Goal: Task Accomplishment & Management: Use online tool/utility

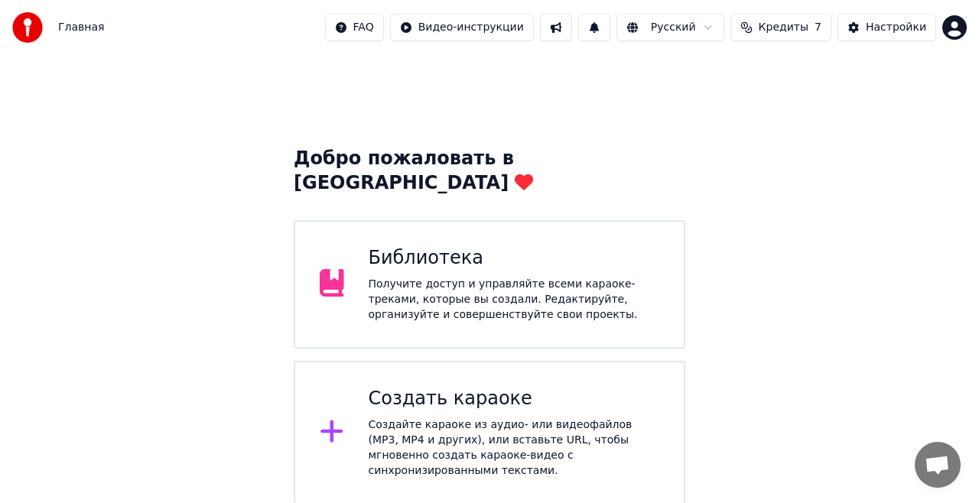
click at [559, 277] on div "Получите доступ и управляйте всеми караоке-треками, которые вы создали. Редакти…" at bounding box center [513, 300] width 291 height 46
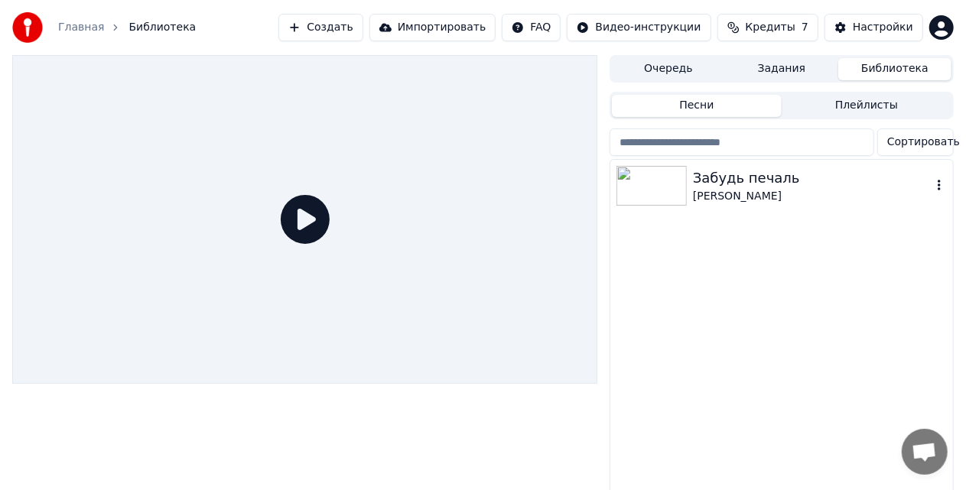
click at [669, 182] on img at bounding box center [651, 186] width 70 height 40
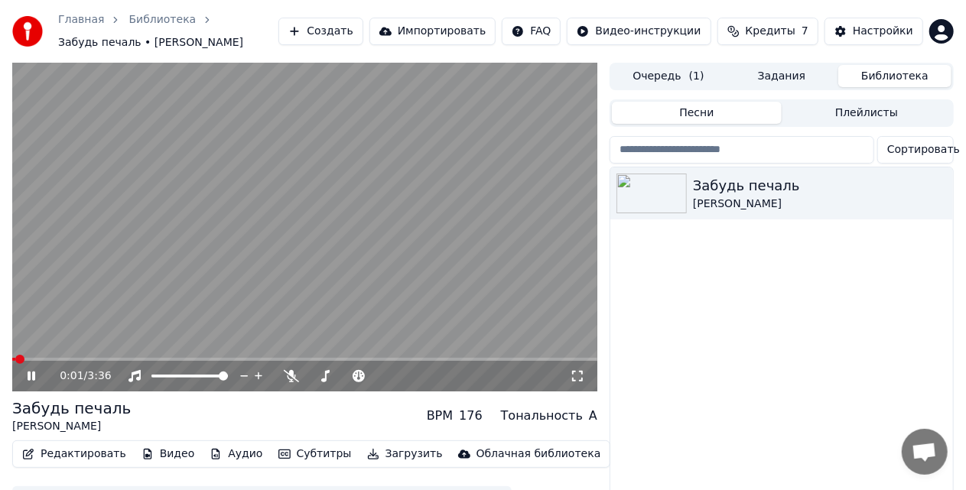
click at [37, 376] on icon at bounding box center [41, 376] width 35 height 12
click at [85, 452] on button "Редактировать" at bounding box center [74, 453] width 116 height 21
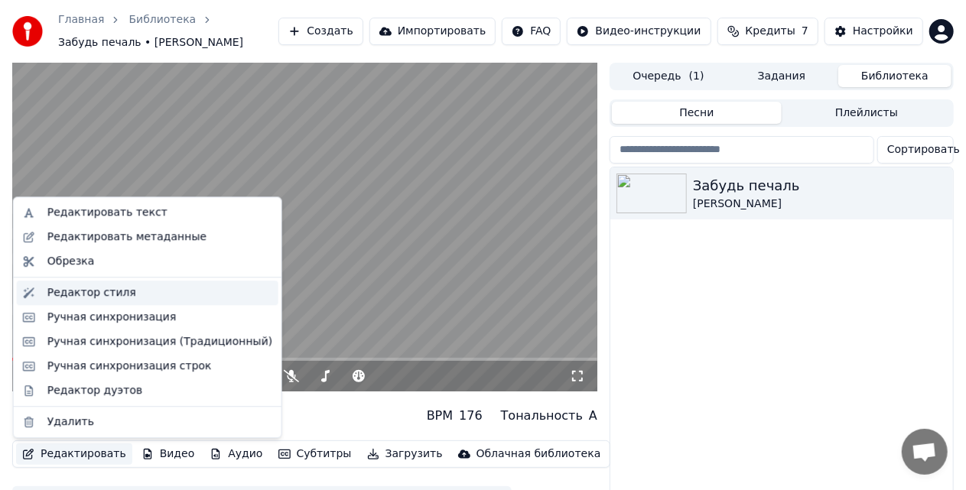
click at [130, 294] on div "Редактор стиля" at bounding box center [159, 292] width 225 height 15
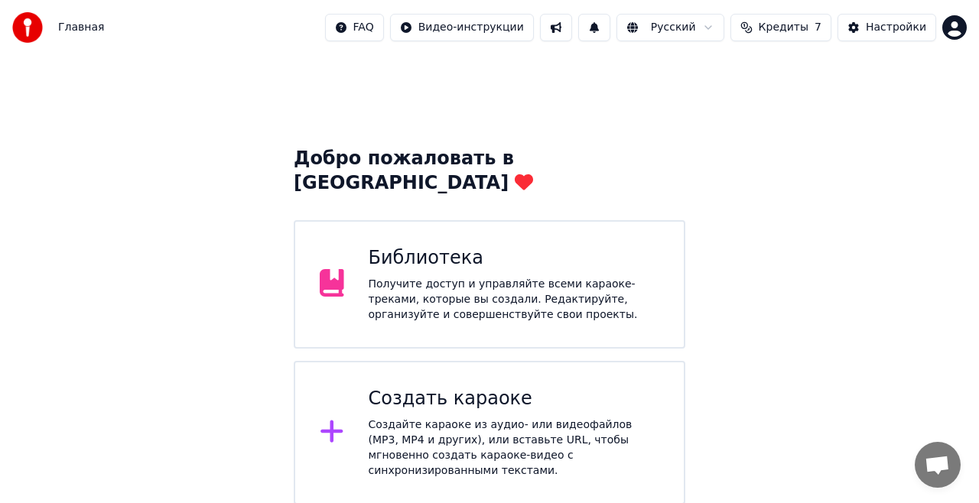
click at [519, 277] on div "Получите доступ и управляйте всеми караоке-треками, которые вы создали. Редакти…" at bounding box center [513, 300] width 291 height 46
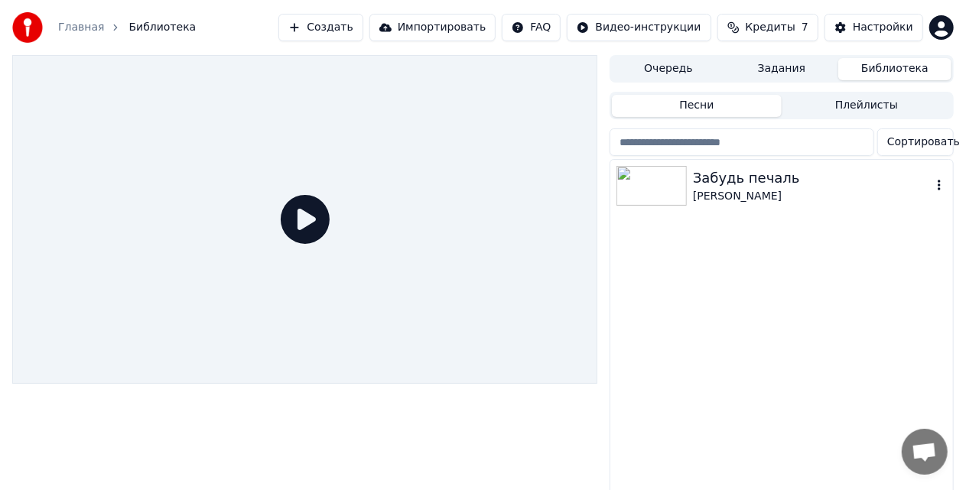
click at [656, 177] on img at bounding box center [651, 186] width 70 height 40
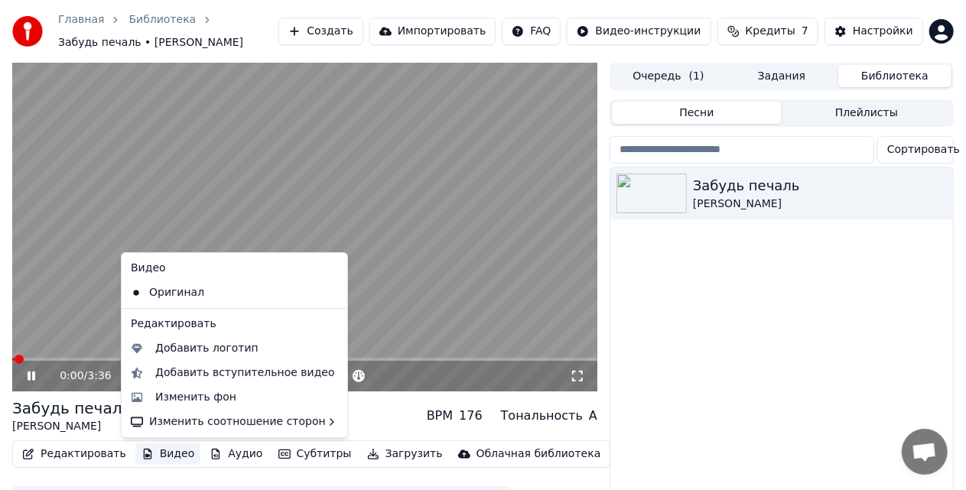
click at [164, 458] on button "Видео" at bounding box center [168, 453] width 66 height 21
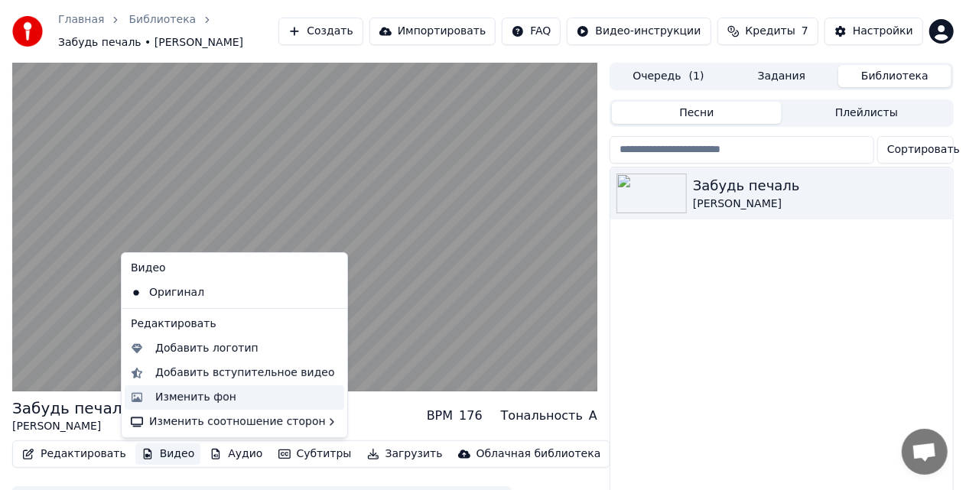
click at [183, 396] on div "Изменить фон" at bounding box center [195, 397] width 81 height 15
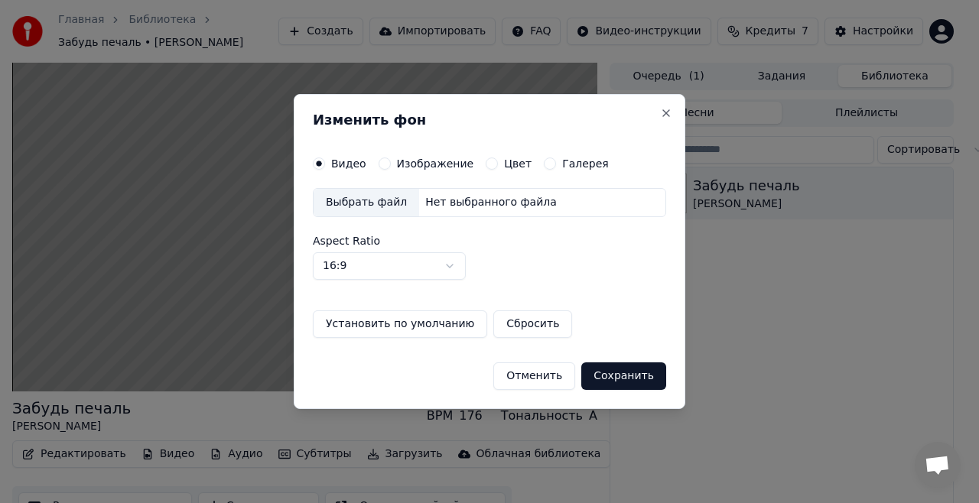
click at [436, 202] on div "Нет выбранного файла" at bounding box center [491, 202] width 144 height 15
click at [397, 169] on label "Изображение" at bounding box center [435, 163] width 77 height 11
click at [391, 170] on button "Изображение" at bounding box center [384, 163] width 12 height 12
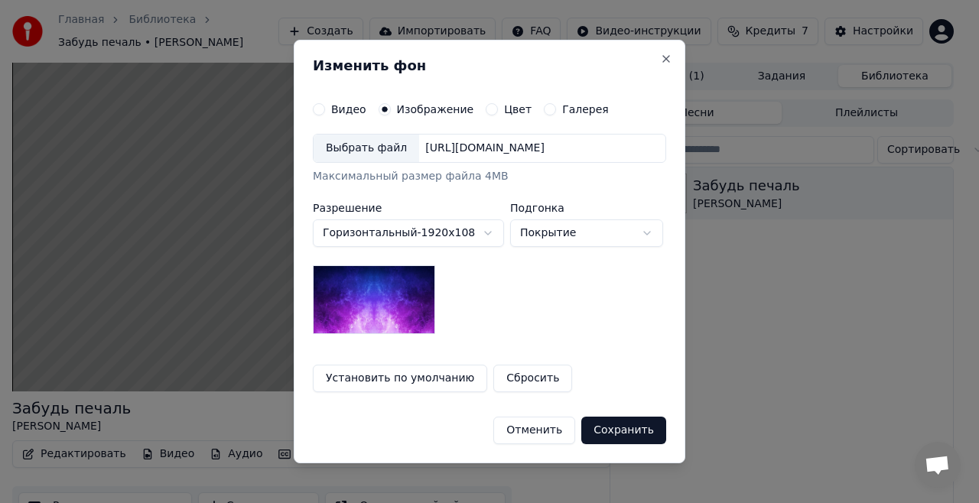
click at [381, 147] on div "Выбрать файл" at bounding box center [365, 149] width 105 height 28
click at [366, 141] on div "Выбрать файл" at bounding box center [365, 149] width 105 height 28
click at [603, 435] on button "Сохранить" at bounding box center [623, 431] width 85 height 28
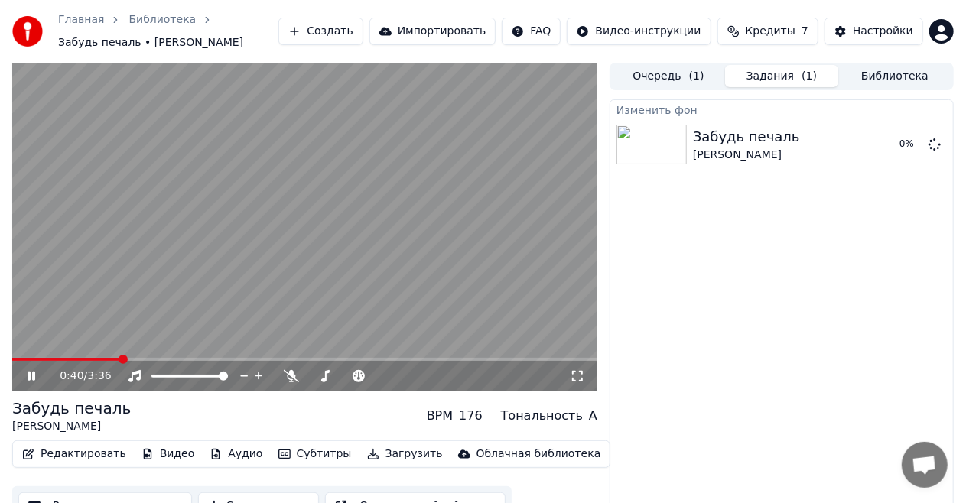
click at [174, 453] on button "Видео" at bounding box center [168, 453] width 66 height 21
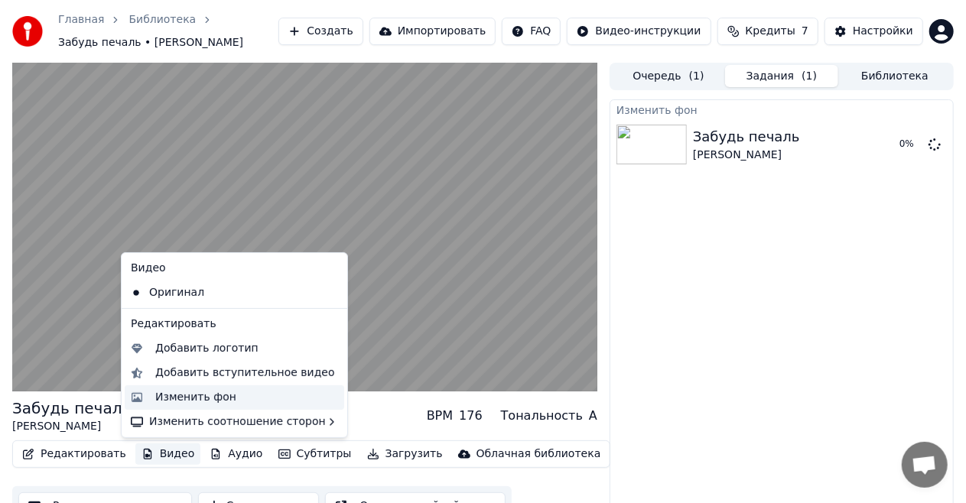
click at [223, 404] on div "Изменить фон" at bounding box center [195, 397] width 81 height 15
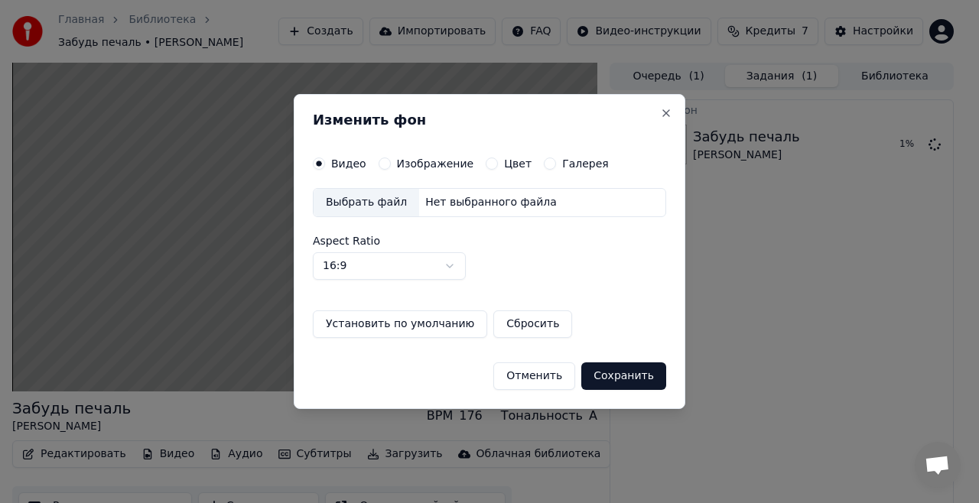
click at [504, 162] on label "Цвет" at bounding box center [518, 163] width 28 height 11
click at [498, 162] on button "Цвет" at bounding box center [491, 163] width 12 height 12
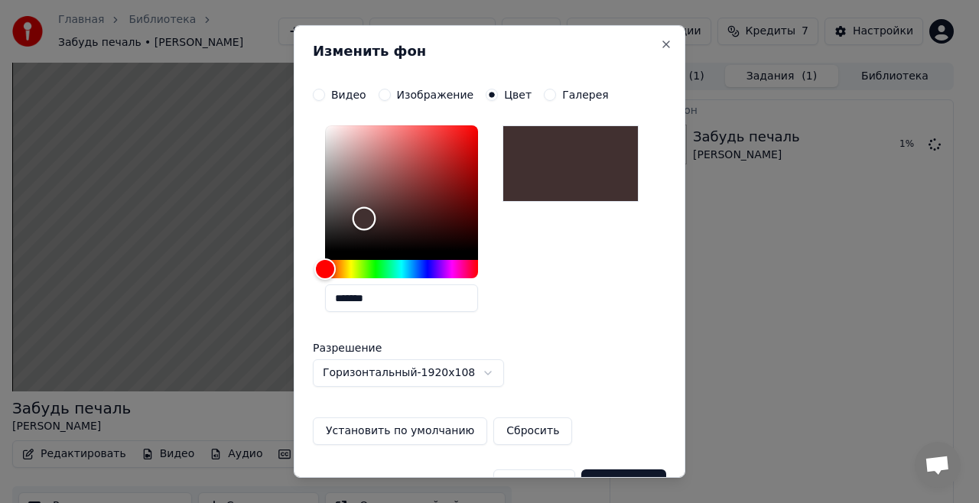
drag, startPoint x: 404, startPoint y: 206, endPoint x: 364, endPoint y: 219, distance: 41.6
click at [364, 219] on div "Color" at bounding box center [401, 187] width 153 height 125
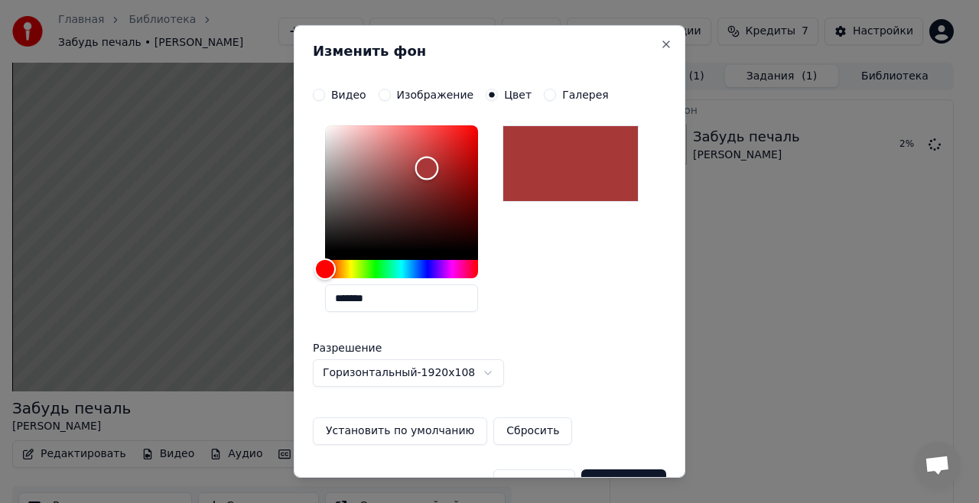
type input "*******"
drag, startPoint x: 364, startPoint y: 219, endPoint x: 427, endPoint y: 168, distance: 80.5
click at [427, 168] on div "Color" at bounding box center [427, 169] width 24 height 24
click at [570, 290] on div "*******" at bounding box center [489, 221] width 353 height 205
click at [385, 96] on button "Изображение" at bounding box center [384, 95] width 12 height 12
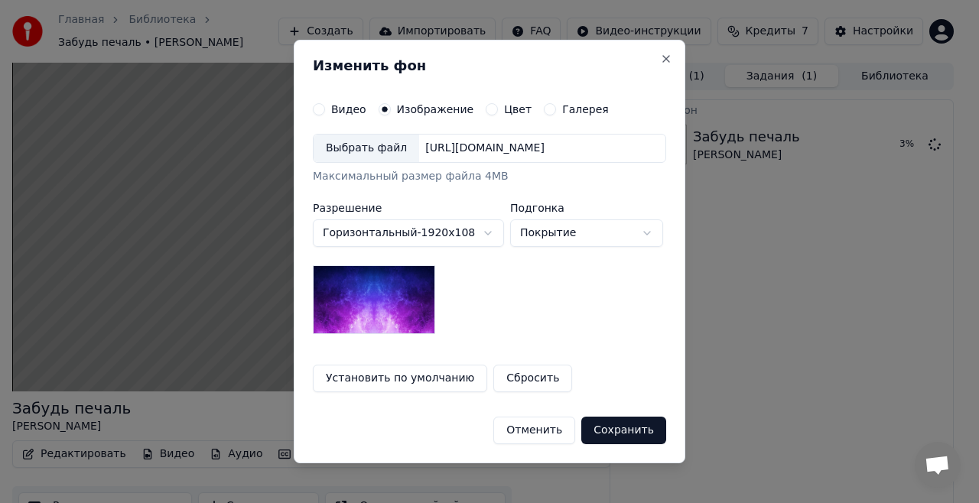
click at [455, 155] on div "https://imagedelivery.net/jkI57_JBx8hWPzcSI-uF5w/c7639807-3f76-4ea5-9112-66e75e…" at bounding box center [484, 148] width 131 height 15
click at [530, 377] on button "Сбросить" at bounding box center [532, 379] width 79 height 28
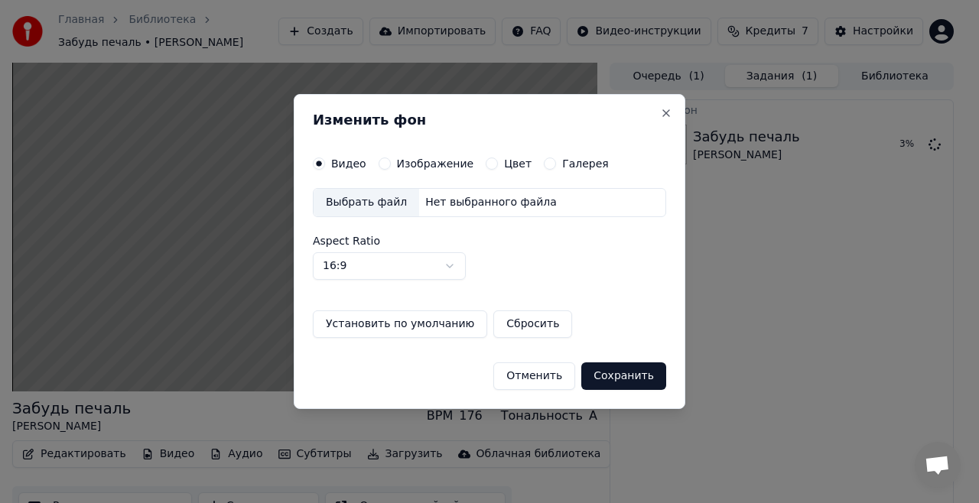
click at [387, 206] on div "Выбрать файл" at bounding box center [365, 203] width 105 height 28
click at [427, 159] on label "Изображение" at bounding box center [435, 163] width 77 height 11
click at [391, 159] on button "Изображение" at bounding box center [384, 163] width 12 height 12
click at [462, 157] on div "Видео Изображение Цвет Галерея Выбрать файл Нет выбранного файла Aspect Ratio 1…" at bounding box center [489, 247] width 353 height 180
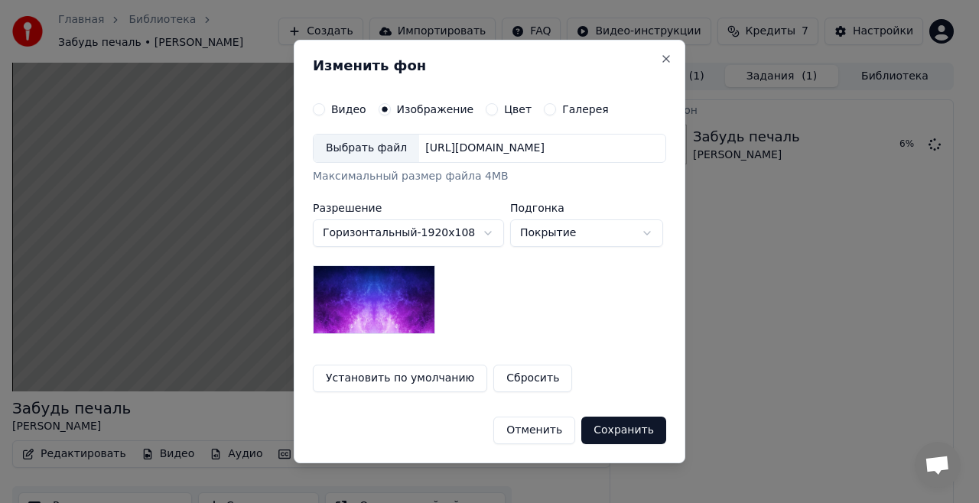
click at [385, 151] on div "Выбрать файл" at bounding box center [365, 149] width 105 height 28
click at [550, 152] on div "https://imagedelivery.net/jkI57_JBx8hWPzcSI-uF5w/c7639807-3f76-4ea5-9112-66e75e…" at bounding box center [484, 148] width 131 height 15
click at [570, 236] on body "Главная Библиотека Забудь печаль • Володимир Сохта Создать Импортировать FAQ Ви…" at bounding box center [483, 251] width 966 height 503
click at [573, 237] on body "Главная Библиотека Забудь печаль • Володимир Сохта Создать Импортировать FAQ Ви…" at bounding box center [483, 251] width 966 height 503
select select "*****"
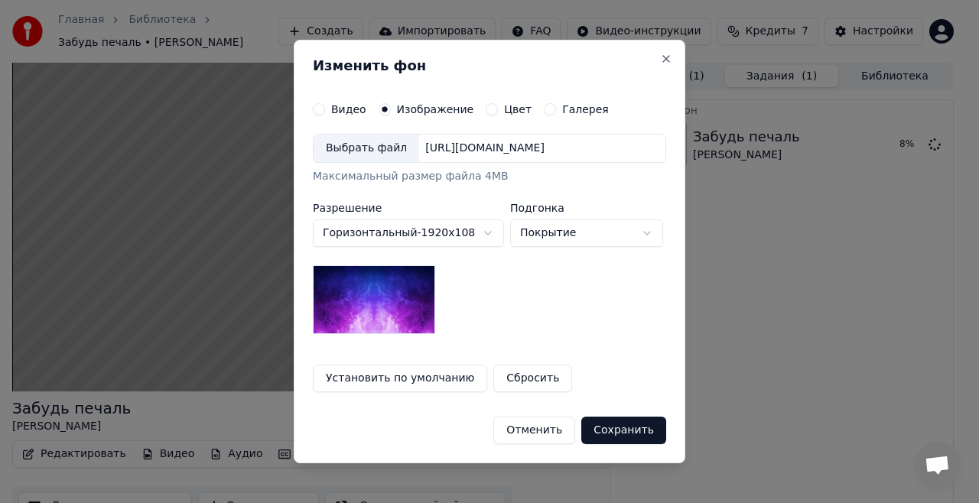
click at [451, 233] on body "Главная Библиотека Забудь печаль • Володимир Сохта Создать Импортировать FAQ Ви…" at bounding box center [483, 251] width 966 height 503
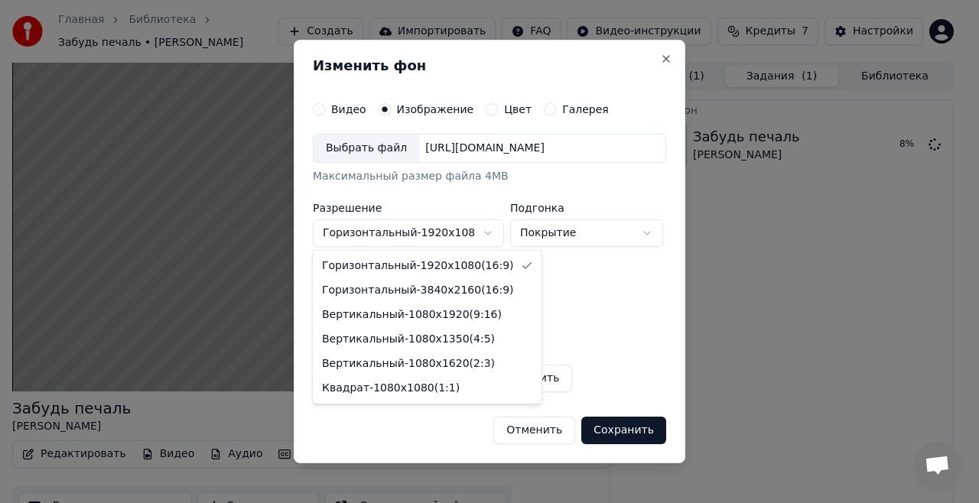
click at [576, 318] on div at bounding box center [489, 251] width 979 height 503
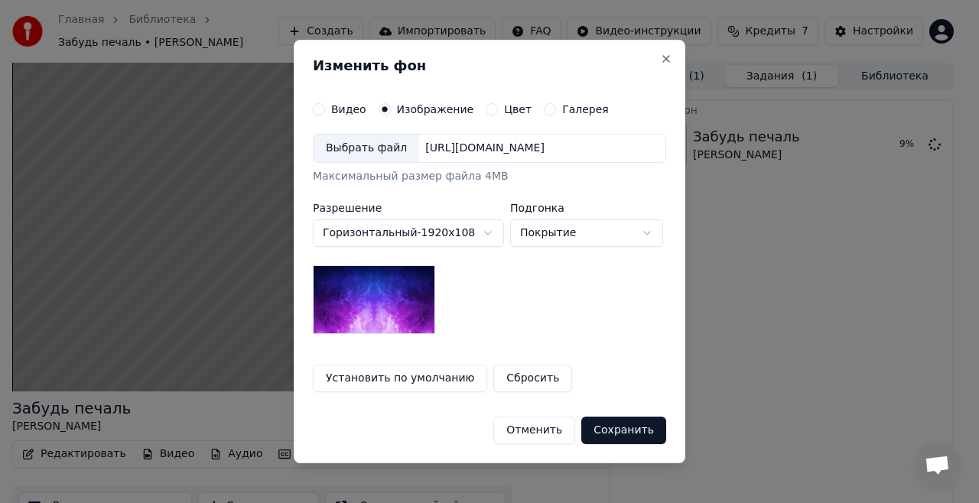
click at [620, 433] on button "Сохранить" at bounding box center [623, 431] width 85 height 28
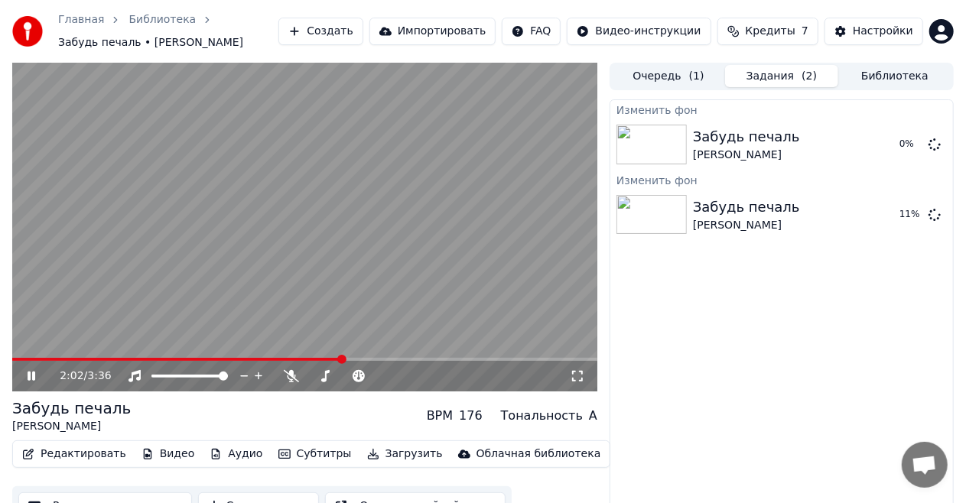
click at [459, 270] on video at bounding box center [304, 227] width 585 height 329
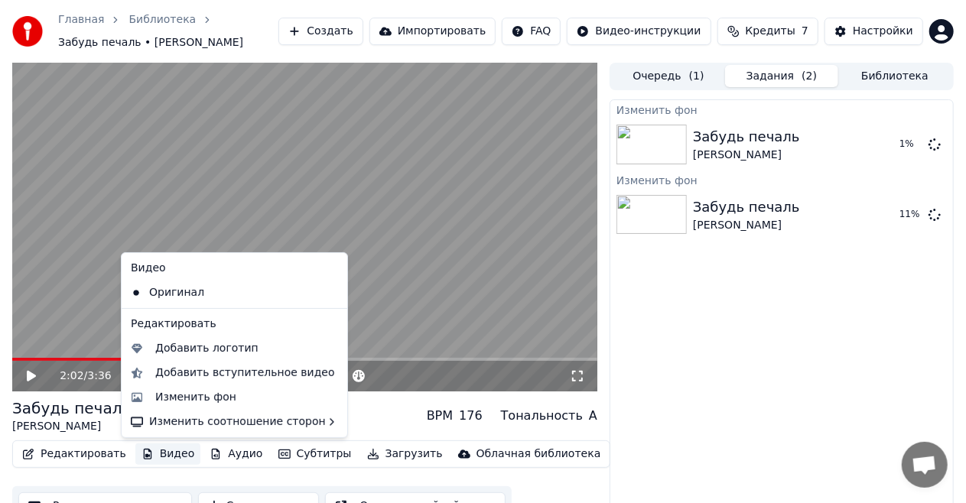
click at [173, 455] on button "Видео" at bounding box center [168, 453] width 66 height 21
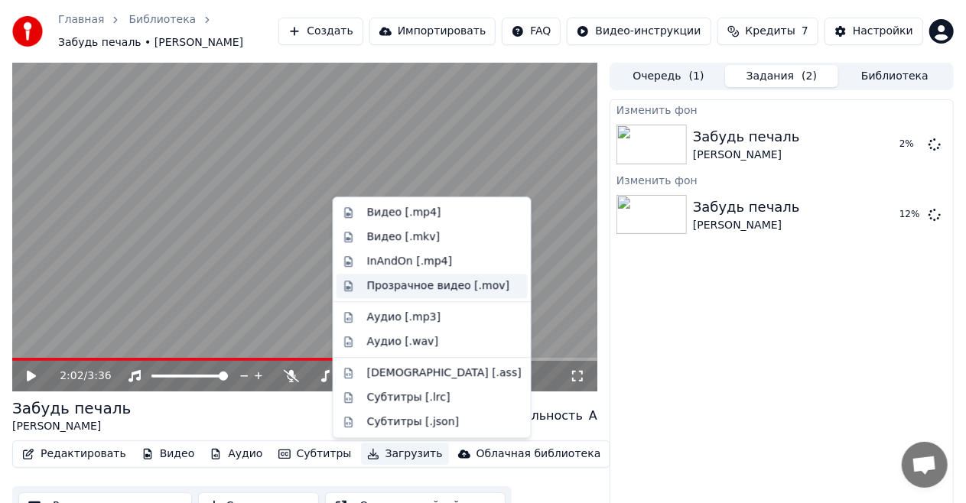
click at [401, 281] on div "Прозрачное видео [.mov]" at bounding box center [438, 285] width 142 height 15
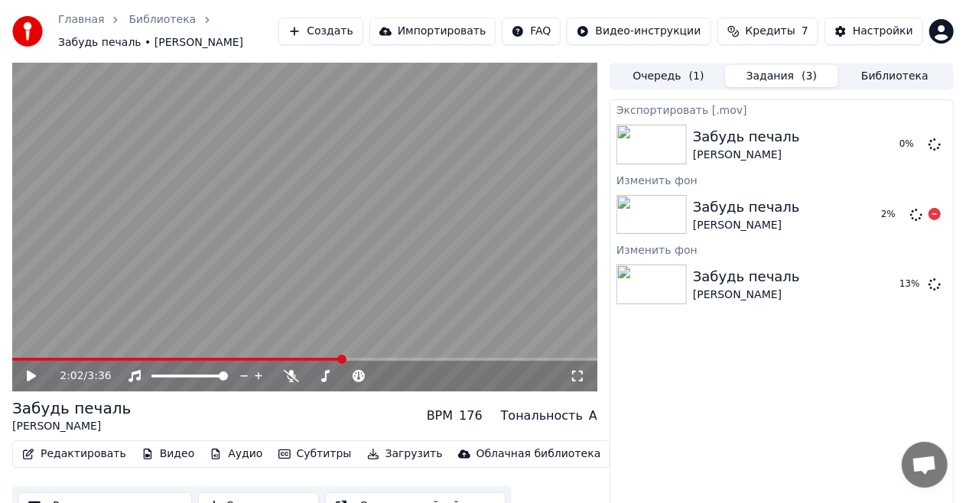
click at [651, 228] on img at bounding box center [651, 215] width 70 height 40
click at [644, 137] on img at bounding box center [651, 145] width 70 height 40
click at [654, 286] on img at bounding box center [651, 285] width 70 height 40
click at [673, 81] on button "Очередь ( 1 )" at bounding box center [668, 76] width 113 height 22
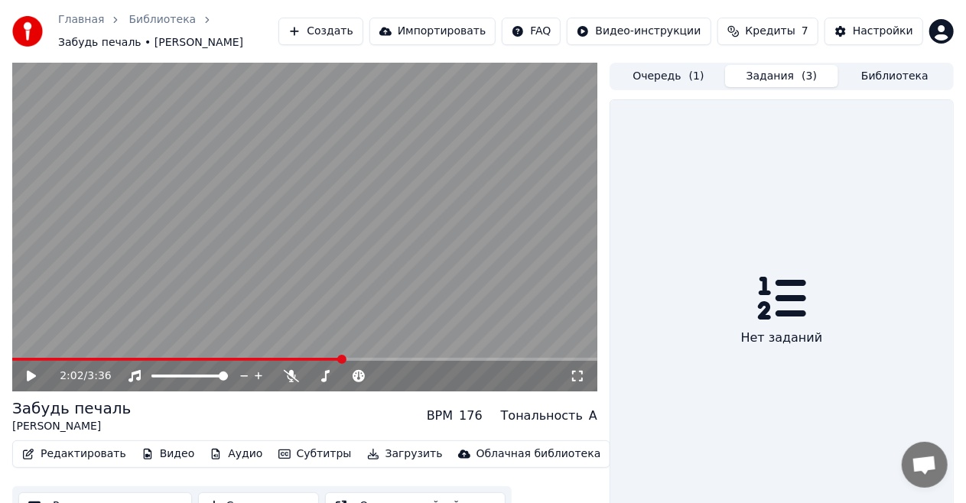
click at [758, 80] on button "Задания ( 3 )" at bounding box center [781, 76] width 113 height 22
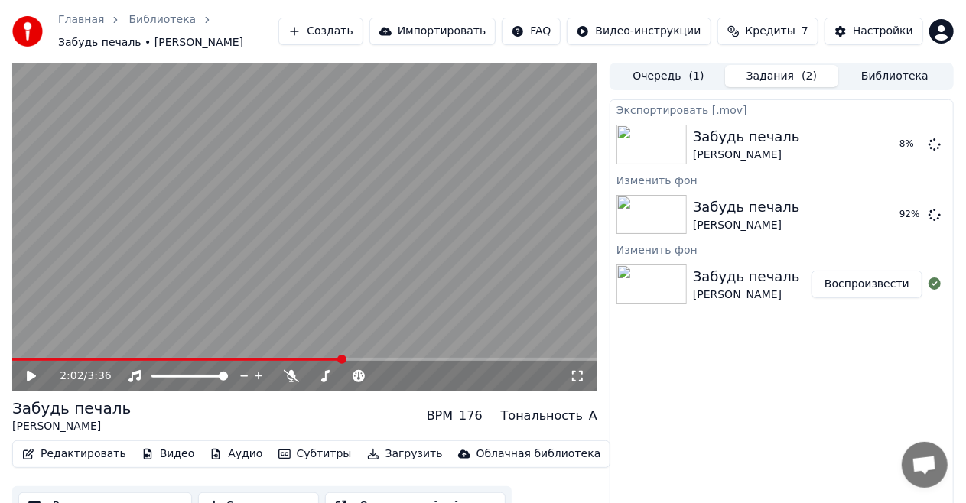
click at [876, 288] on button "Воспроизвести" at bounding box center [866, 285] width 111 height 28
click at [75, 358] on span at bounding box center [304, 359] width 585 height 3
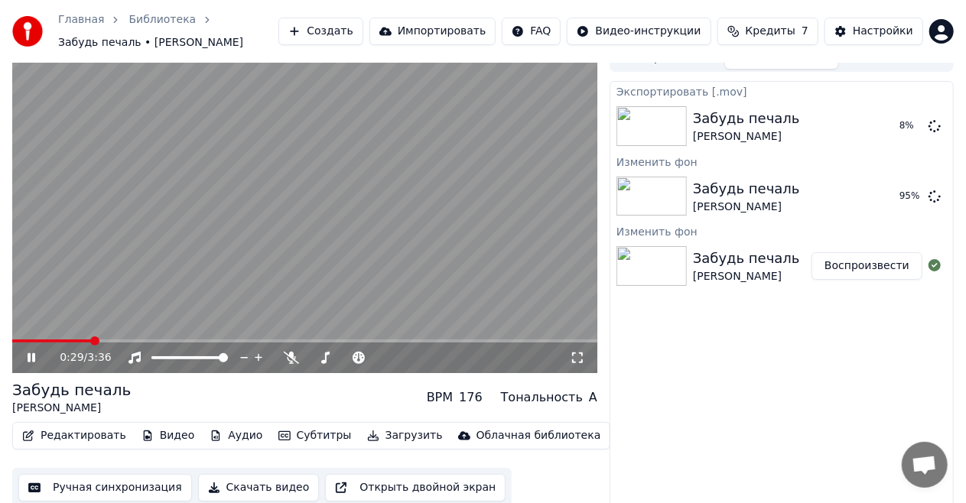
scroll to position [24, 0]
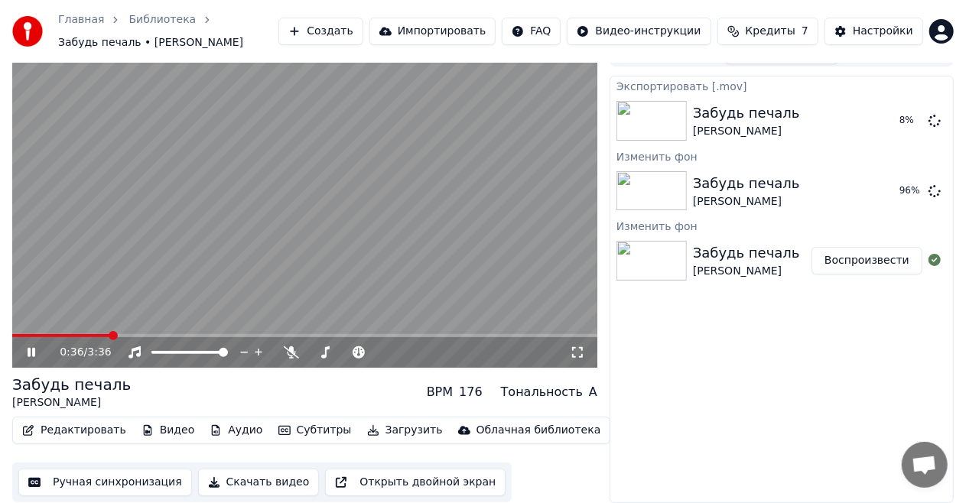
click at [37, 352] on icon at bounding box center [41, 352] width 35 height 12
click at [731, 183] on div "Забудь печаль" at bounding box center [746, 183] width 107 height 21
click at [861, 196] on button "Воспроизвести" at bounding box center [866, 191] width 111 height 28
click at [101, 336] on span at bounding box center [304, 335] width 585 height 3
click at [118, 335] on span at bounding box center [304, 335] width 585 height 3
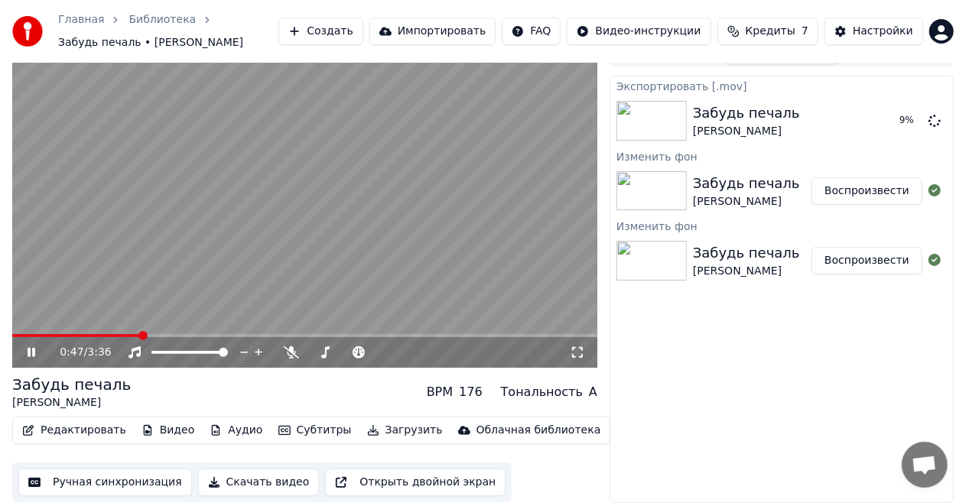
click at [38, 350] on icon at bounding box center [41, 352] width 35 height 12
click at [174, 333] on video at bounding box center [304, 203] width 585 height 329
click at [31, 349] on icon at bounding box center [41, 352] width 35 height 12
click at [758, 198] on div "[PERSON_NAME]" at bounding box center [746, 201] width 107 height 15
click at [711, 114] on div "Забудь печаль" at bounding box center [746, 112] width 107 height 21
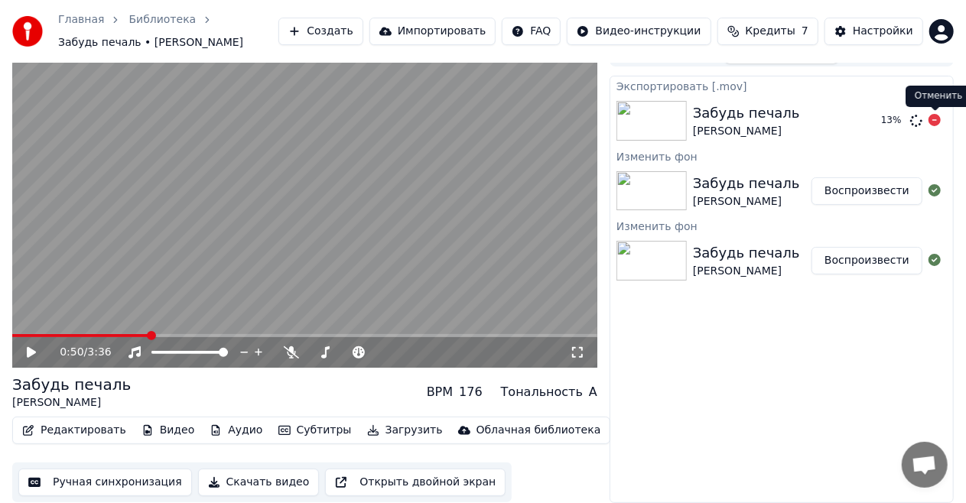
click at [940, 121] on div "13 %" at bounding box center [907, 121] width 78 height 18
click at [934, 96] on div "Отменить Отменить" at bounding box center [938, 96] width 67 height 21
click at [944, 93] on div "Отменить Отменить" at bounding box center [938, 96] width 67 height 21
click at [935, 120] on icon at bounding box center [934, 120] width 12 height 12
click at [935, 121] on icon at bounding box center [934, 120] width 12 height 12
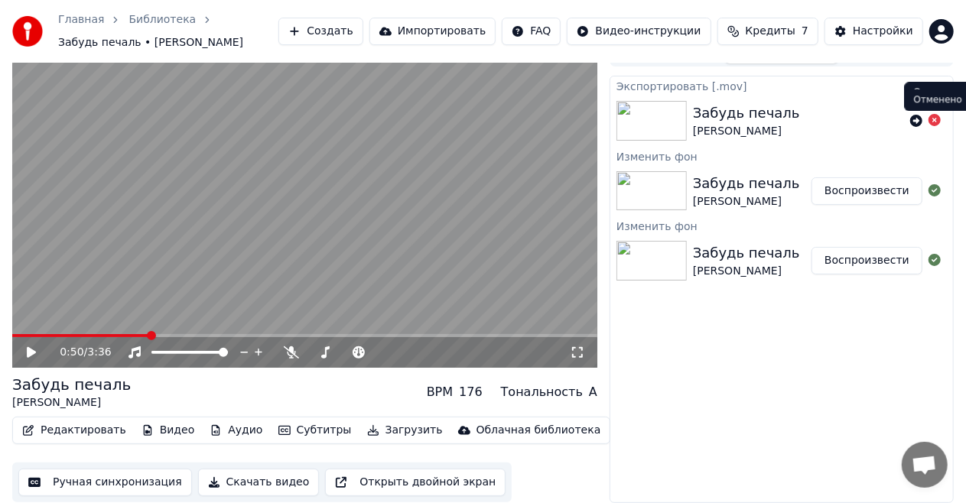
click at [935, 122] on icon at bounding box center [934, 120] width 12 height 12
click at [933, 119] on icon at bounding box center [934, 120] width 12 height 12
click at [798, 196] on div "Забудь печаль [PERSON_NAME]" at bounding box center [752, 191] width 118 height 37
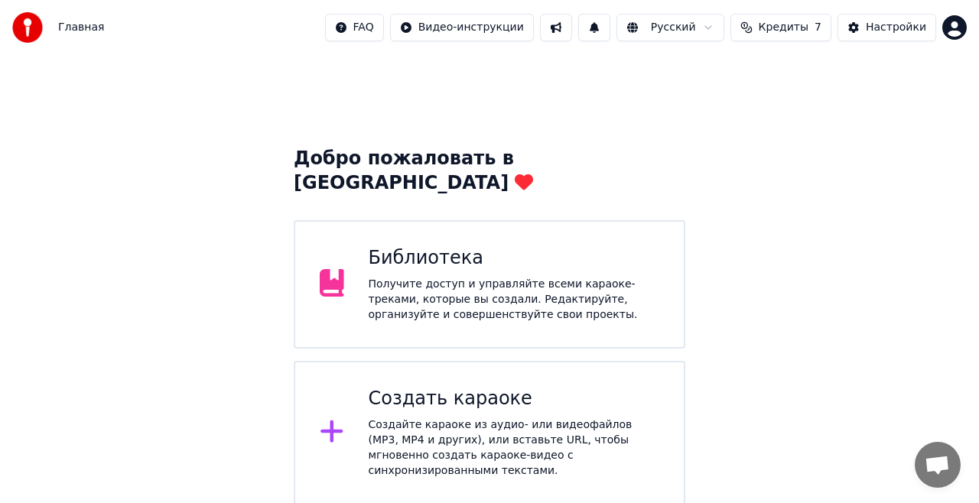
click at [509, 277] on div "Получите доступ и управляйте всеми караоке-треками, которые вы создали. Редакти…" at bounding box center [513, 300] width 291 height 46
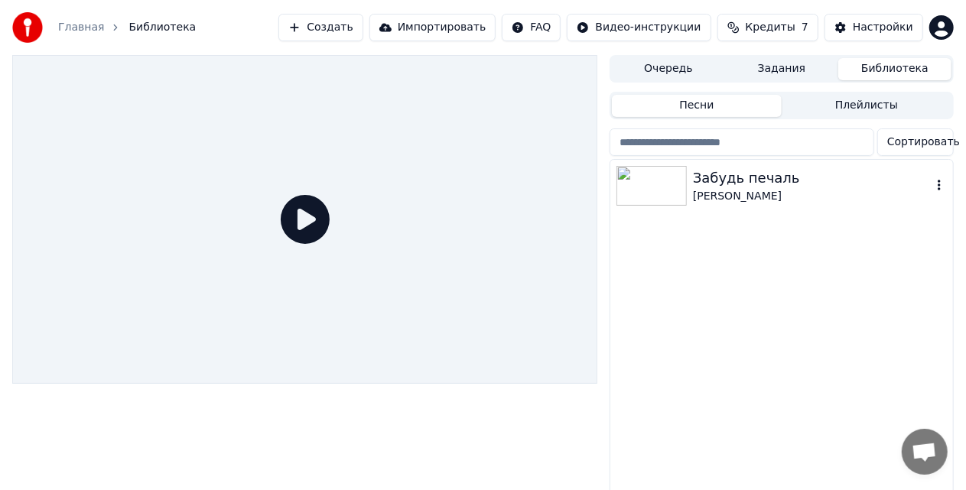
click at [657, 196] on img at bounding box center [651, 186] width 70 height 40
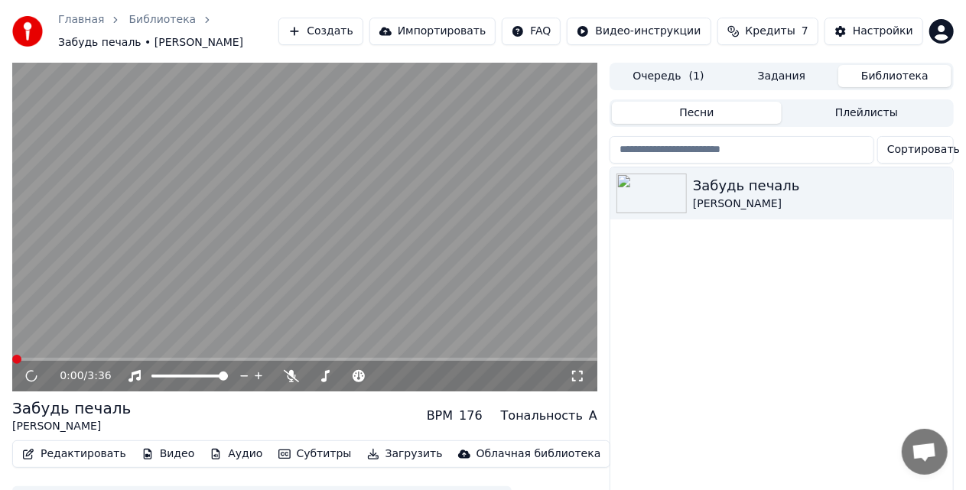
click at [160, 355] on video at bounding box center [304, 227] width 585 height 329
click at [141, 358] on span at bounding box center [304, 359] width 585 height 3
click at [112, 359] on span at bounding box center [82, 359] width 141 height 3
click at [98, 356] on video at bounding box center [304, 227] width 585 height 329
click at [98, 358] on span at bounding box center [64, 359] width 105 height 3
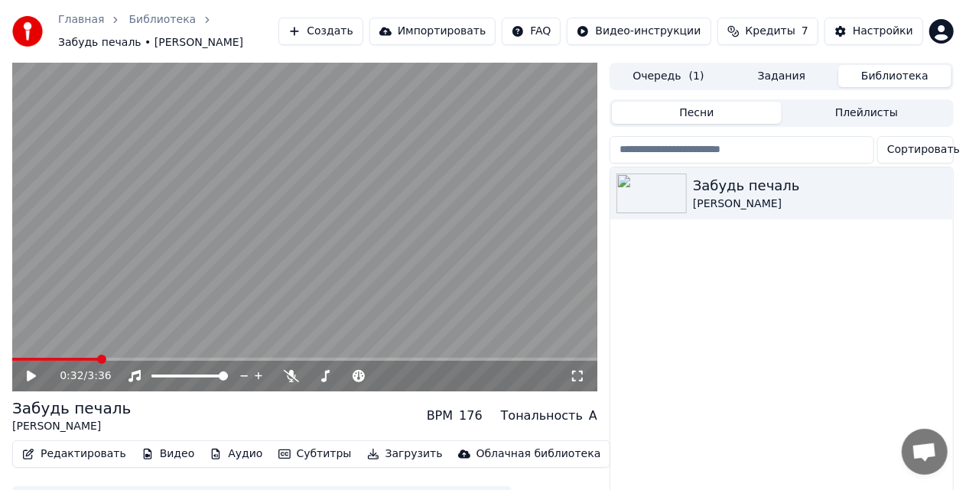
click at [89, 452] on button "Редактировать" at bounding box center [74, 453] width 116 height 21
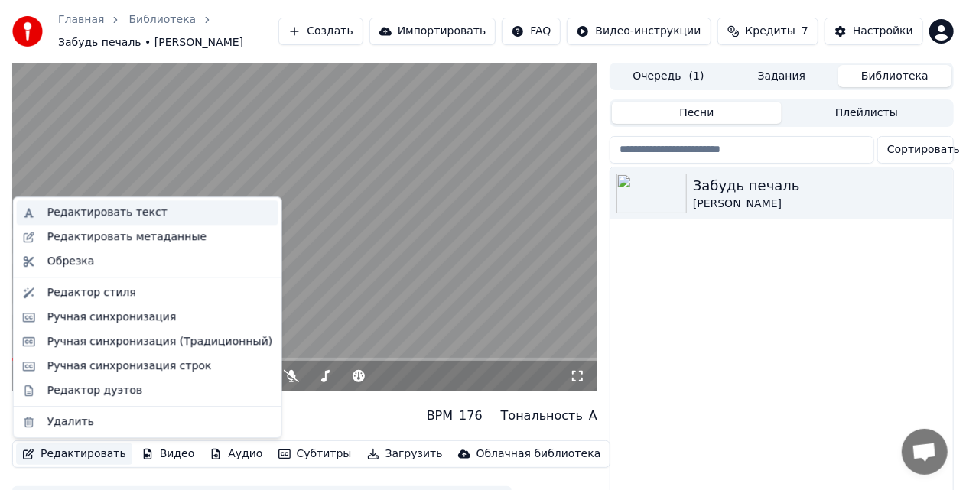
click at [141, 216] on div "Редактировать текст" at bounding box center [107, 212] width 120 height 15
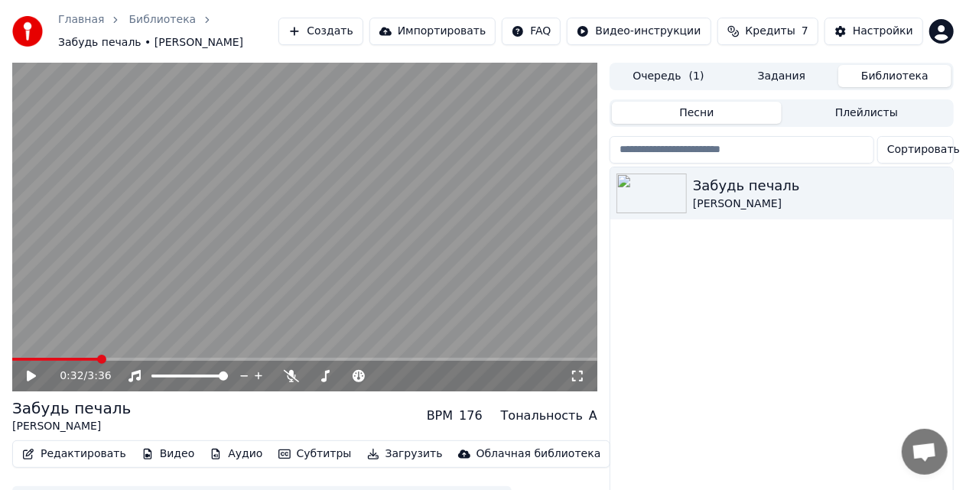
click at [31, 373] on icon at bounding box center [31, 376] width 9 height 11
click at [177, 249] on video at bounding box center [304, 227] width 585 height 329
click at [92, 456] on button "Редактировать" at bounding box center [74, 453] width 116 height 21
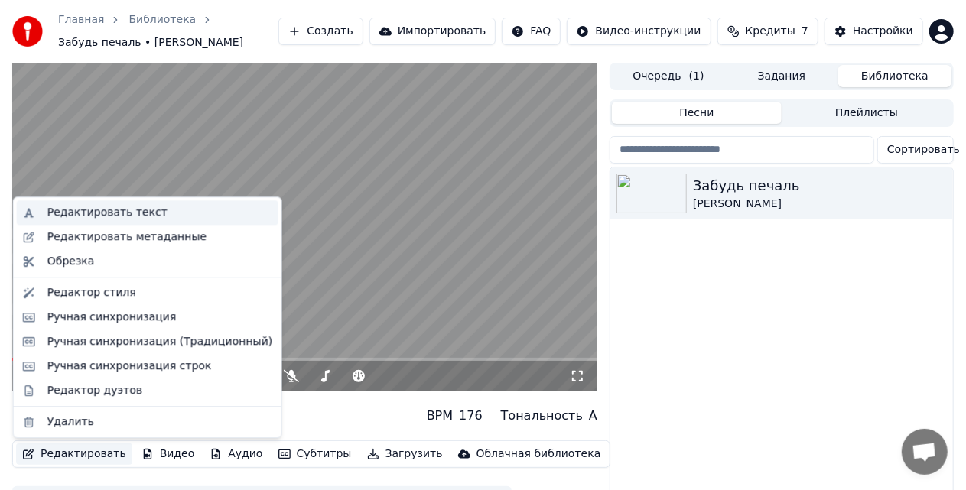
click at [166, 214] on div "Редактировать текст" at bounding box center [159, 212] width 225 height 15
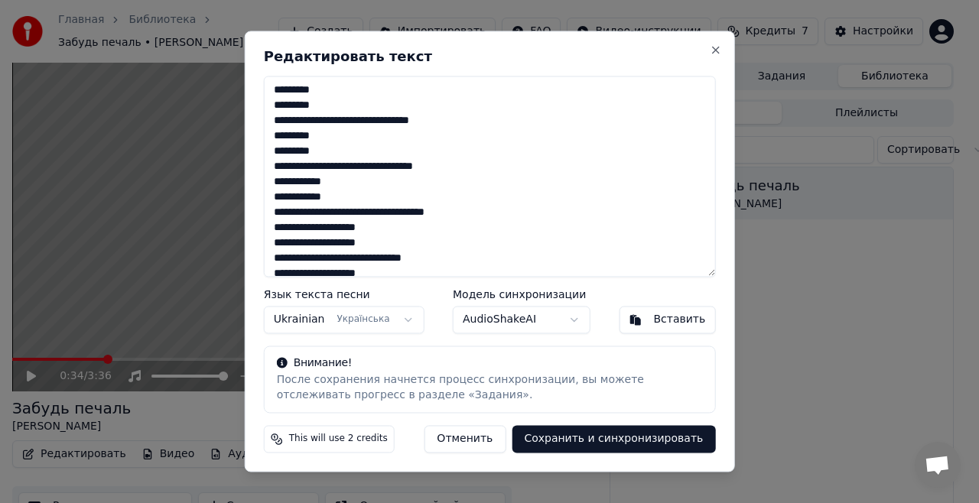
click at [333, 187] on textarea at bounding box center [490, 176] width 452 height 201
click at [325, 187] on textarea at bounding box center [490, 176] width 452 height 201
type textarea "**********"
click at [624, 443] on button "Сохранить и синхронизировать" at bounding box center [612, 440] width 203 height 28
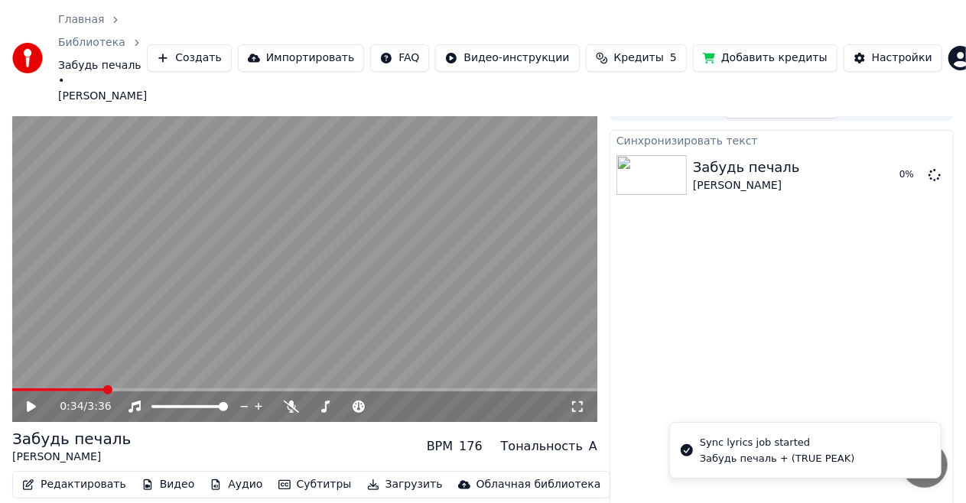
scroll to position [62, 0]
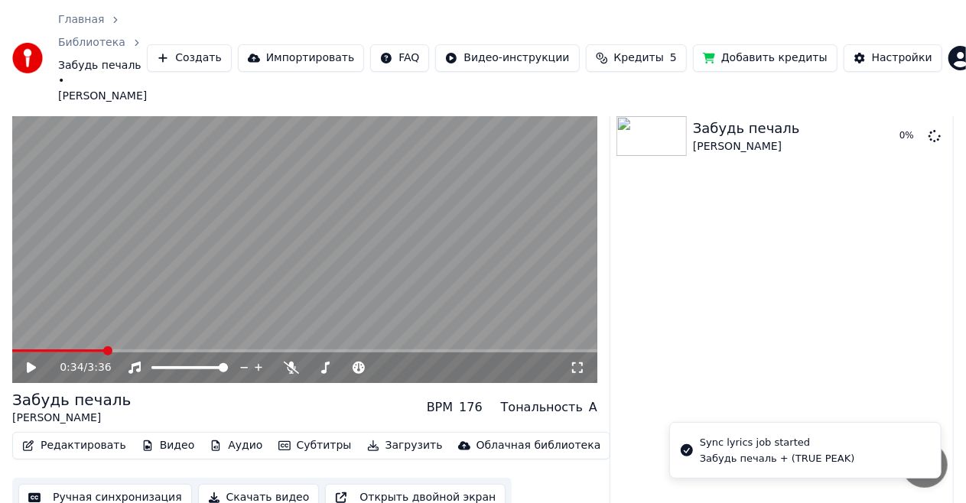
click at [35, 362] on icon at bounding box center [31, 367] width 9 height 11
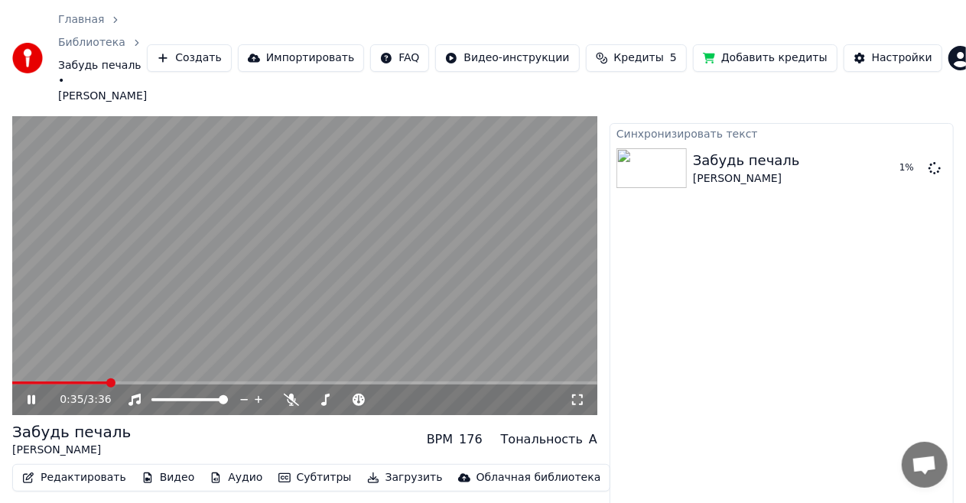
scroll to position [0, 0]
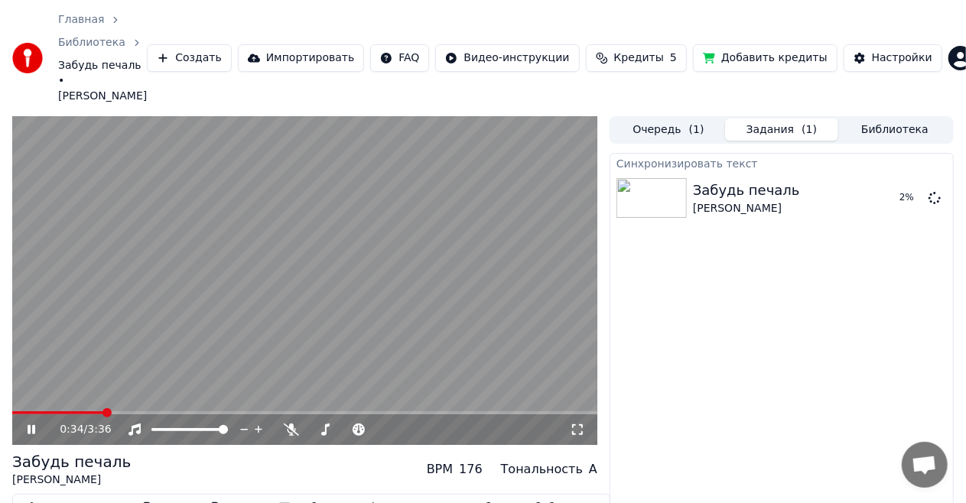
click at [104, 411] on span at bounding box center [58, 412] width 92 height 3
click at [86, 394] on video at bounding box center [304, 280] width 585 height 329
click at [73, 411] on span at bounding box center [60, 412] width 96 height 3
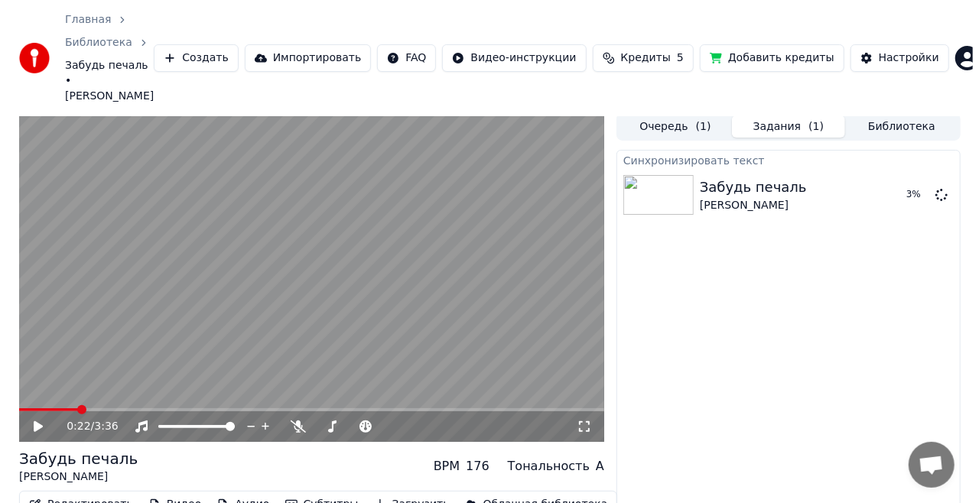
scroll to position [62, 0]
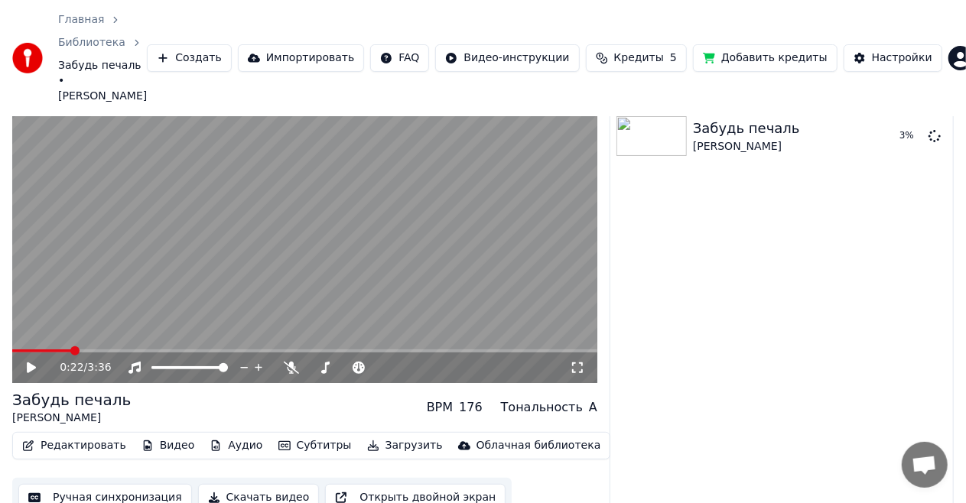
click at [99, 435] on button "Редактировать" at bounding box center [74, 445] width 116 height 21
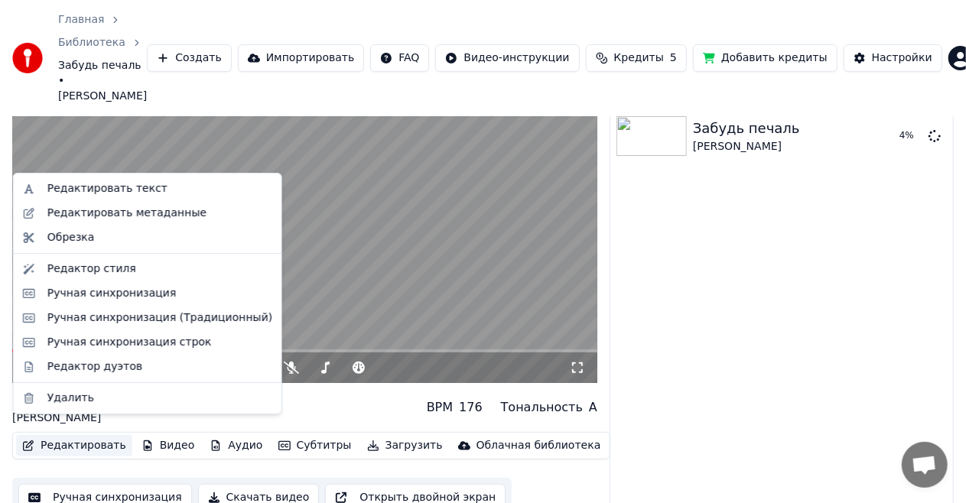
click at [83, 435] on button "Редактировать" at bounding box center [74, 445] width 116 height 21
click at [80, 436] on button "Редактировать" at bounding box center [74, 445] width 116 height 21
click at [149, 193] on div "Редактировать текст" at bounding box center [159, 188] width 225 height 15
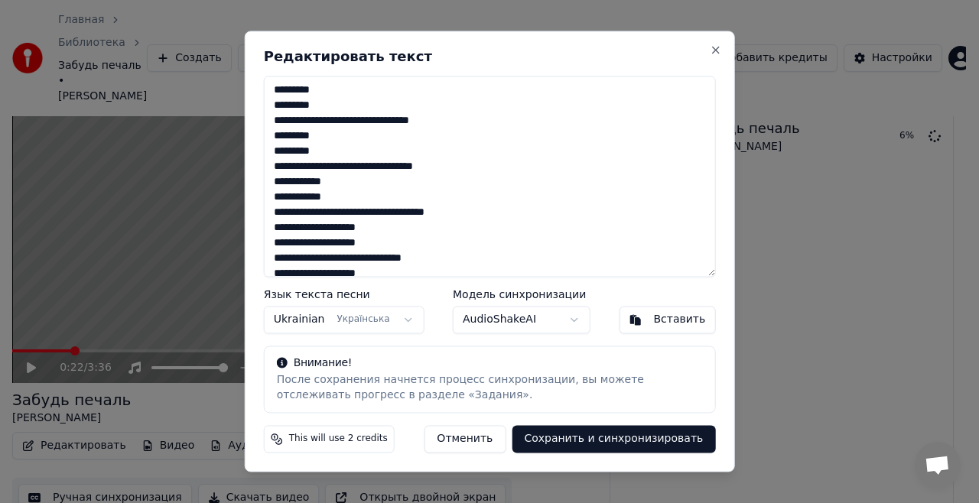
click at [342, 182] on textarea at bounding box center [490, 176] width 452 height 201
type textarea "**********"
click at [591, 443] on button "Сохранить и синхронизировать" at bounding box center [612, 440] width 203 height 28
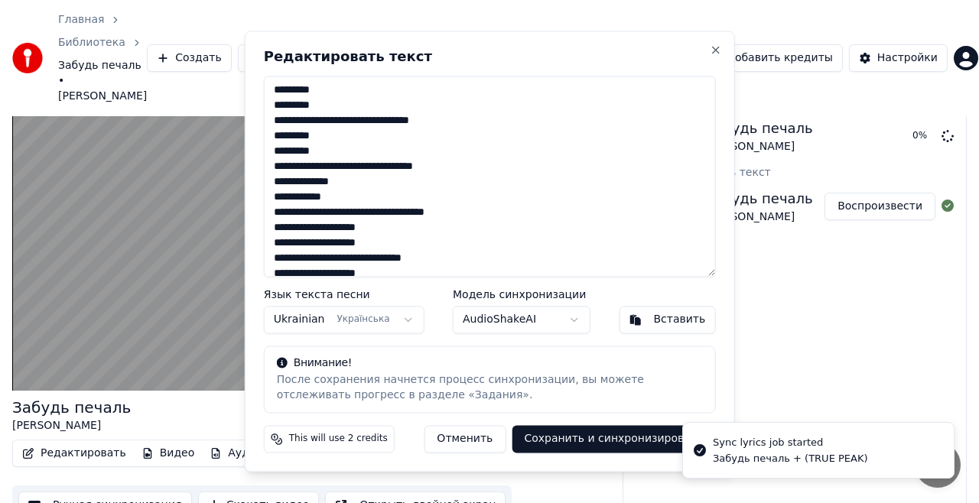
click at [713, 60] on div "Редактировать текст Язык текста песни Ukrainian Українська Модель синхронизации…" at bounding box center [490, 251] width 490 height 441
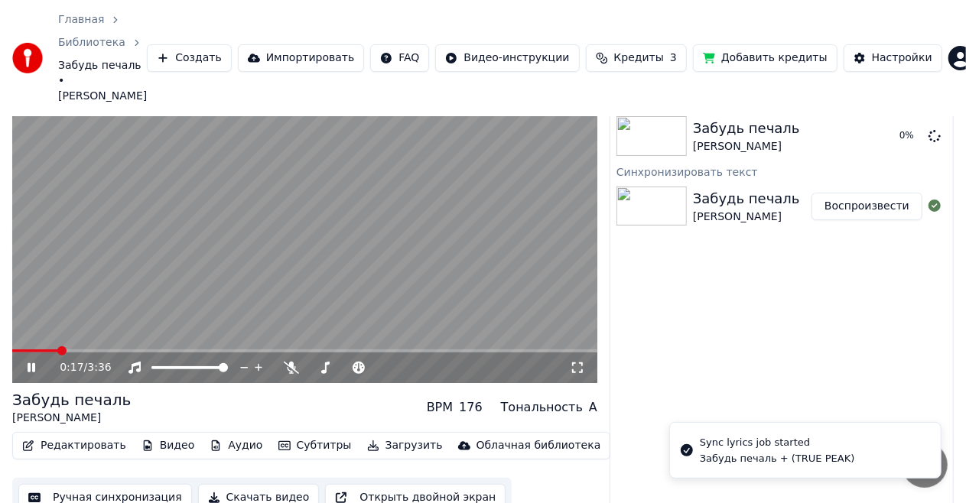
click at [57, 349] on span at bounding box center [35, 350] width 46 height 3
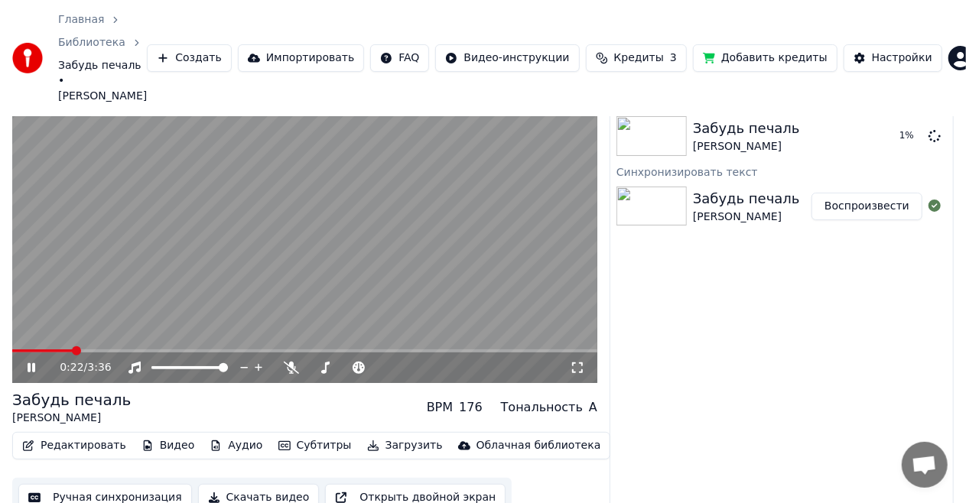
click at [97, 349] on span at bounding box center [304, 350] width 585 height 3
click at [105, 352] on div "0:44 / 3:36" at bounding box center [304, 367] width 585 height 31
click at [110, 333] on video at bounding box center [304, 218] width 585 height 329
click at [110, 349] on span at bounding box center [73, 350] width 123 height 3
click at [43, 362] on icon at bounding box center [41, 368] width 35 height 12
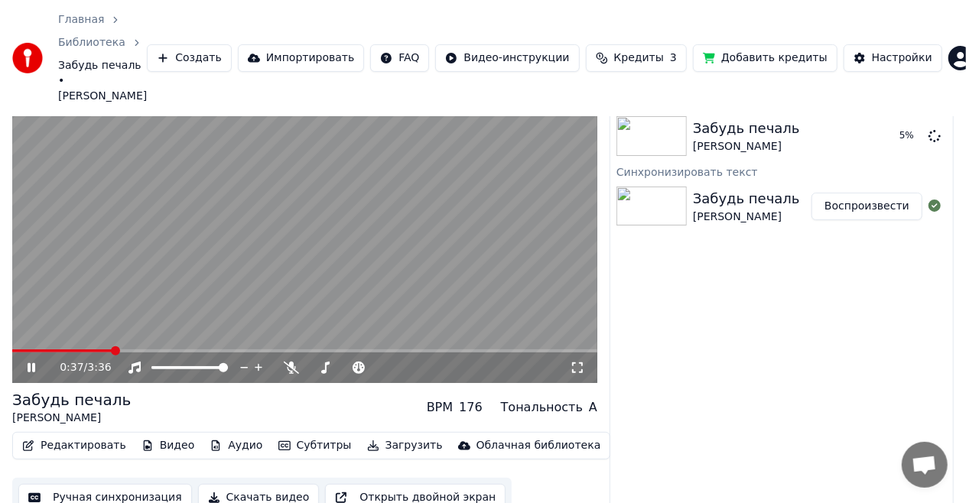
click at [35, 362] on icon at bounding box center [41, 368] width 35 height 12
click at [67, 435] on button "Редактировать" at bounding box center [74, 445] width 116 height 21
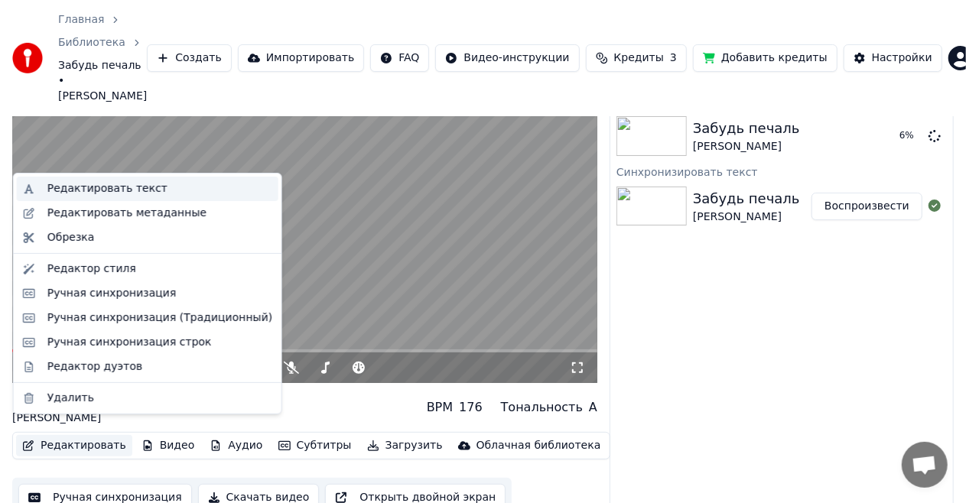
click at [172, 194] on div "Редактировать текст" at bounding box center [159, 188] width 225 height 15
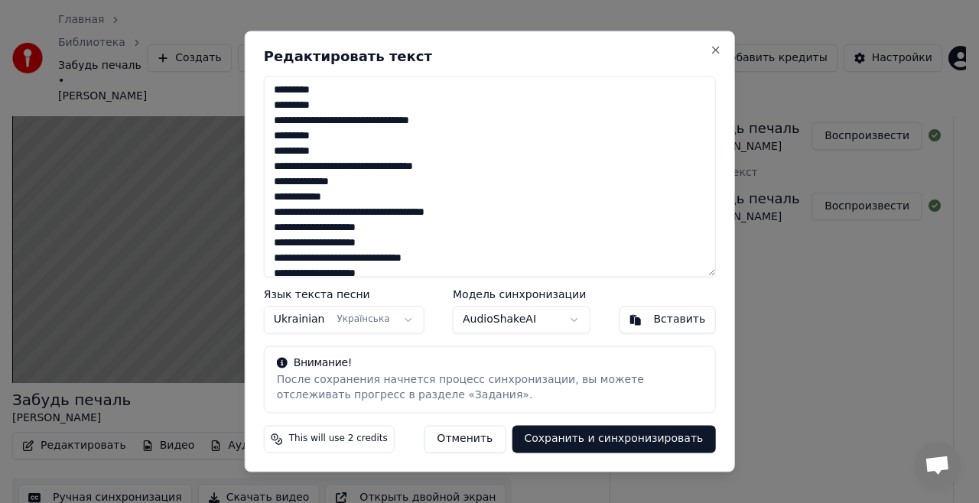
click at [359, 181] on textarea at bounding box center [490, 176] width 452 height 201
type textarea "**********"
click at [575, 444] on button "Сохранить и синхронизировать" at bounding box center [612, 440] width 203 height 28
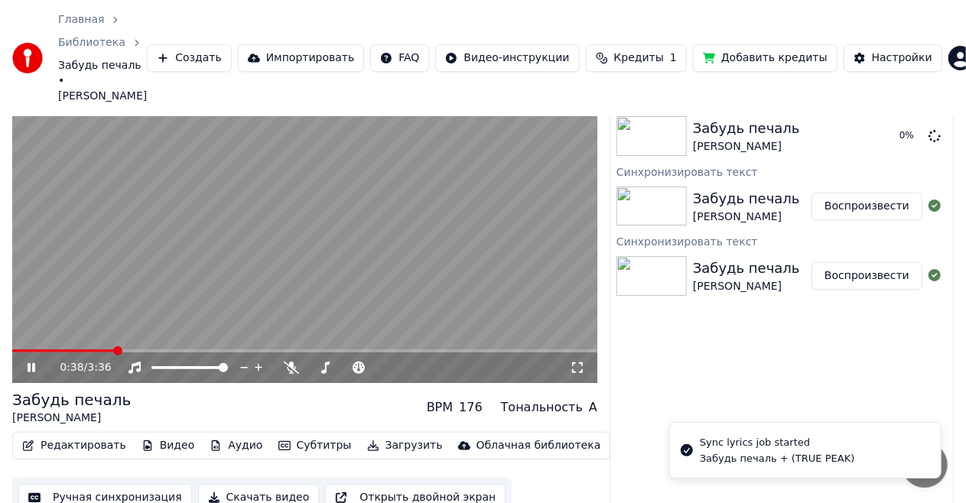
click at [115, 349] on span at bounding box center [63, 350] width 102 height 3
click at [89, 349] on span at bounding box center [64, 350] width 104 height 3
drag, startPoint x: 33, startPoint y: 350, endPoint x: 46, endPoint y: 352, distance: 13.2
click at [32, 363] on icon at bounding box center [32, 367] width 8 height 9
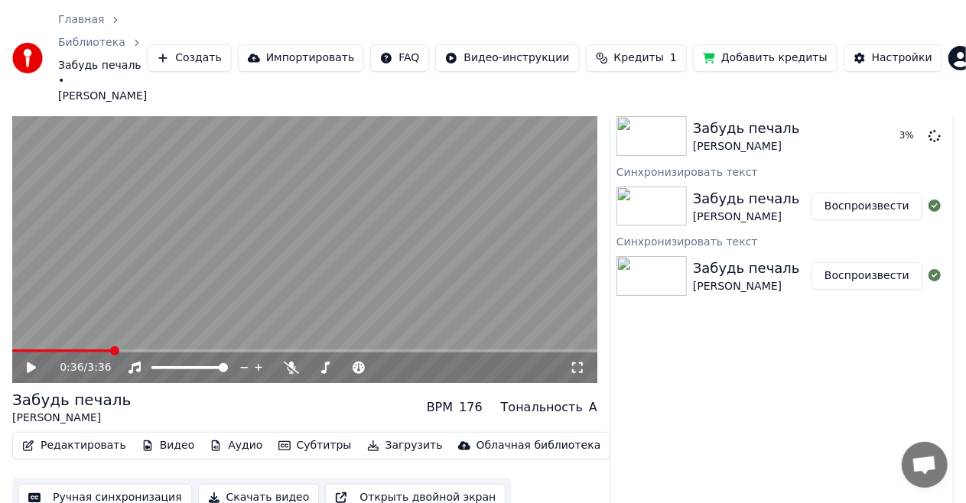
click at [49, 435] on button "Редактировать" at bounding box center [74, 445] width 116 height 21
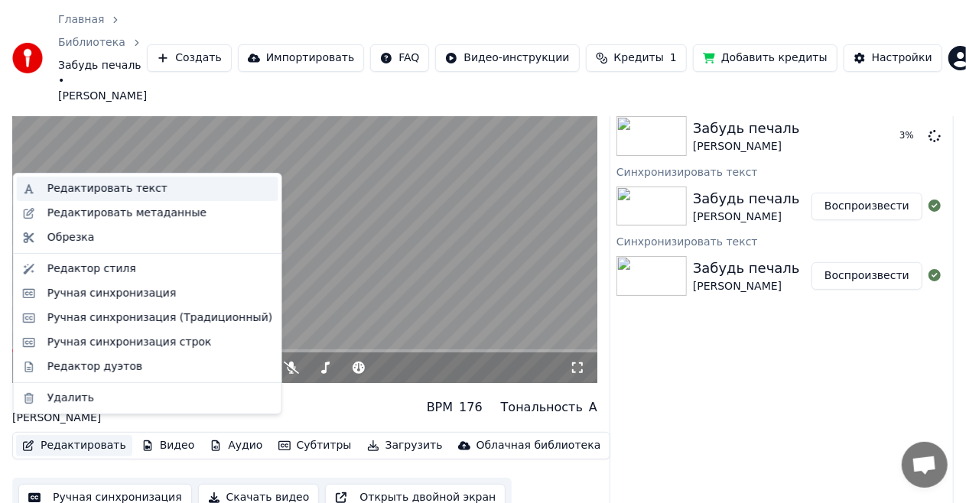
click at [142, 191] on div "Редактировать текст" at bounding box center [107, 188] width 120 height 15
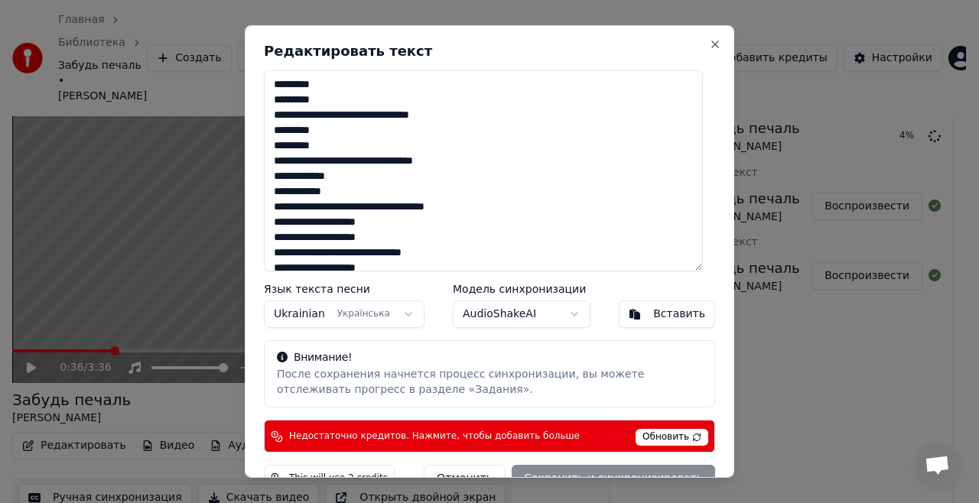
click at [356, 178] on textarea at bounding box center [483, 170] width 439 height 201
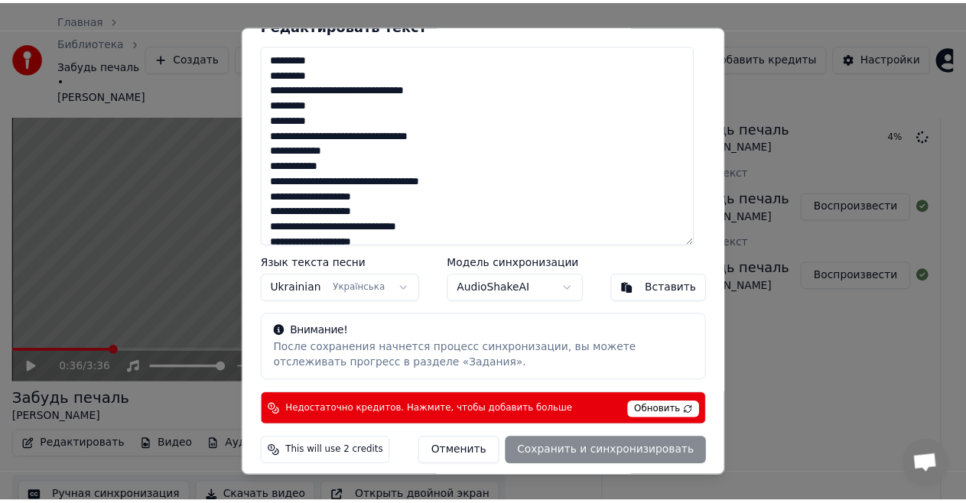
scroll to position [31, 0]
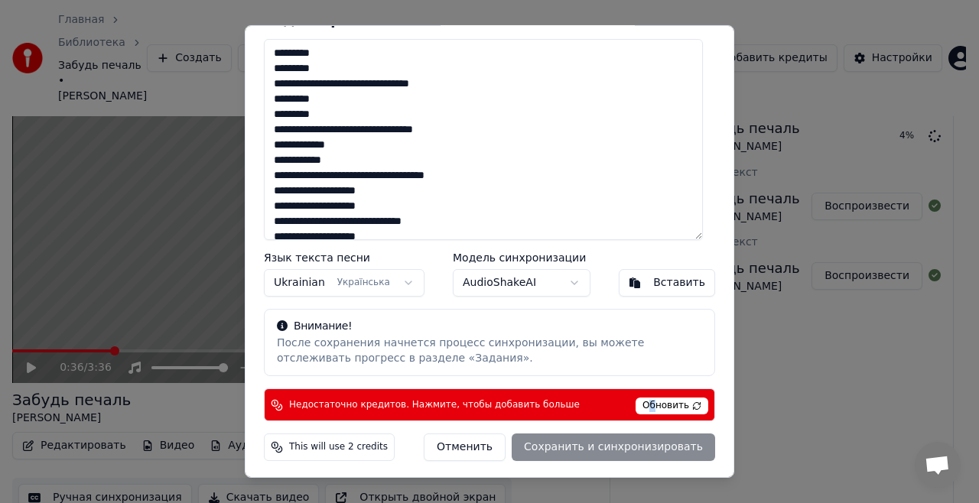
click at [644, 405] on span "Обновить" at bounding box center [671, 406] width 73 height 17
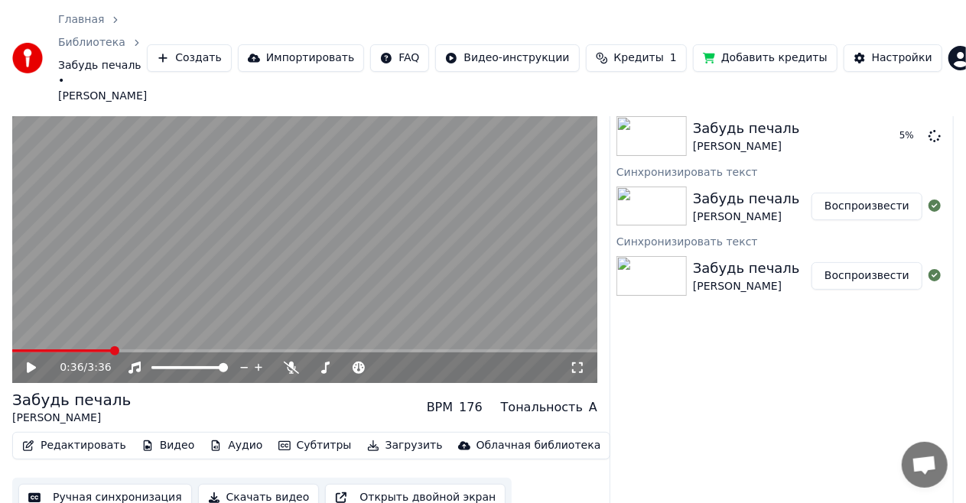
click at [763, 209] on div "[PERSON_NAME]" at bounding box center [746, 216] width 107 height 15
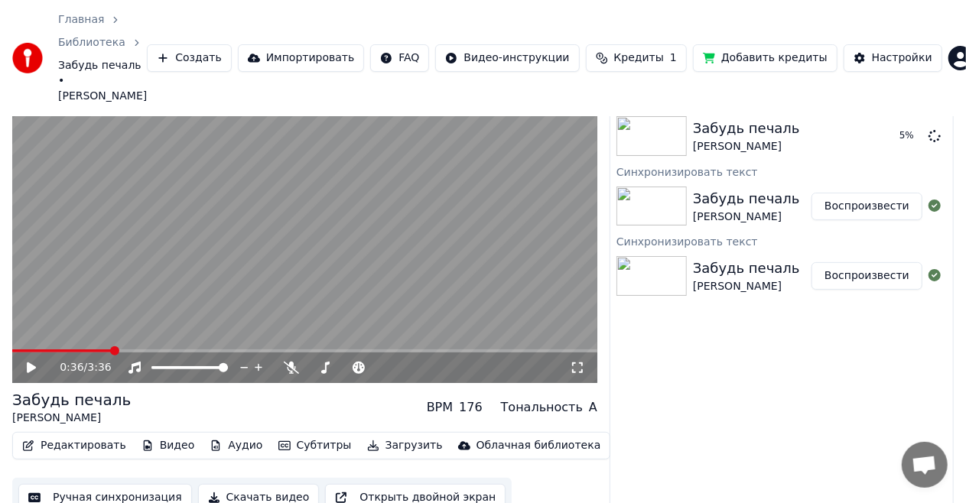
click at [864, 195] on button "Воспроизвести" at bounding box center [866, 207] width 111 height 28
click at [149, 349] on span at bounding box center [304, 350] width 585 height 3
click at [88, 332] on video at bounding box center [304, 218] width 585 height 329
click at [92, 349] on span at bounding box center [82, 350] width 141 height 3
click at [79, 333] on video at bounding box center [304, 218] width 585 height 329
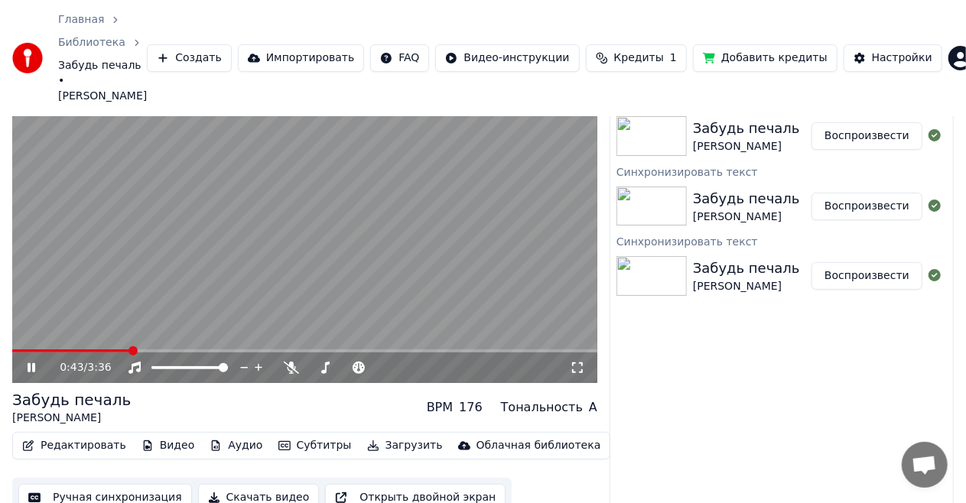
click at [36, 362] on icon at bounding box center [41, 368] width 35 height 12
click at [246, 484] on button "Скачать видео" at bounding box center [259, 498] width 122 height 28
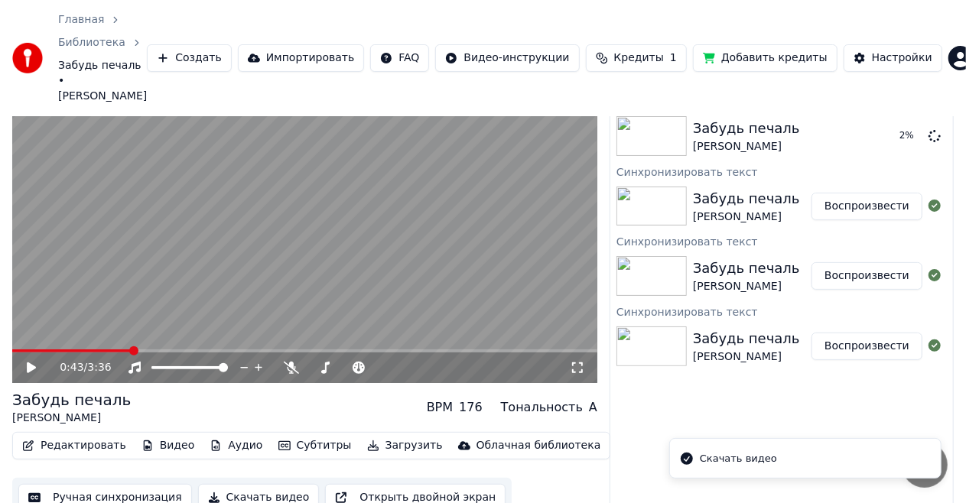
click at [770, 456] on li "Скачать видео" at bounding box center [805, 458] width 272 height 41
click at [884, 127] on button "Показать" at bounding box center [882, 136] width 79 height 28
